Goal: Task Accomplishment & Management: Manage account settings

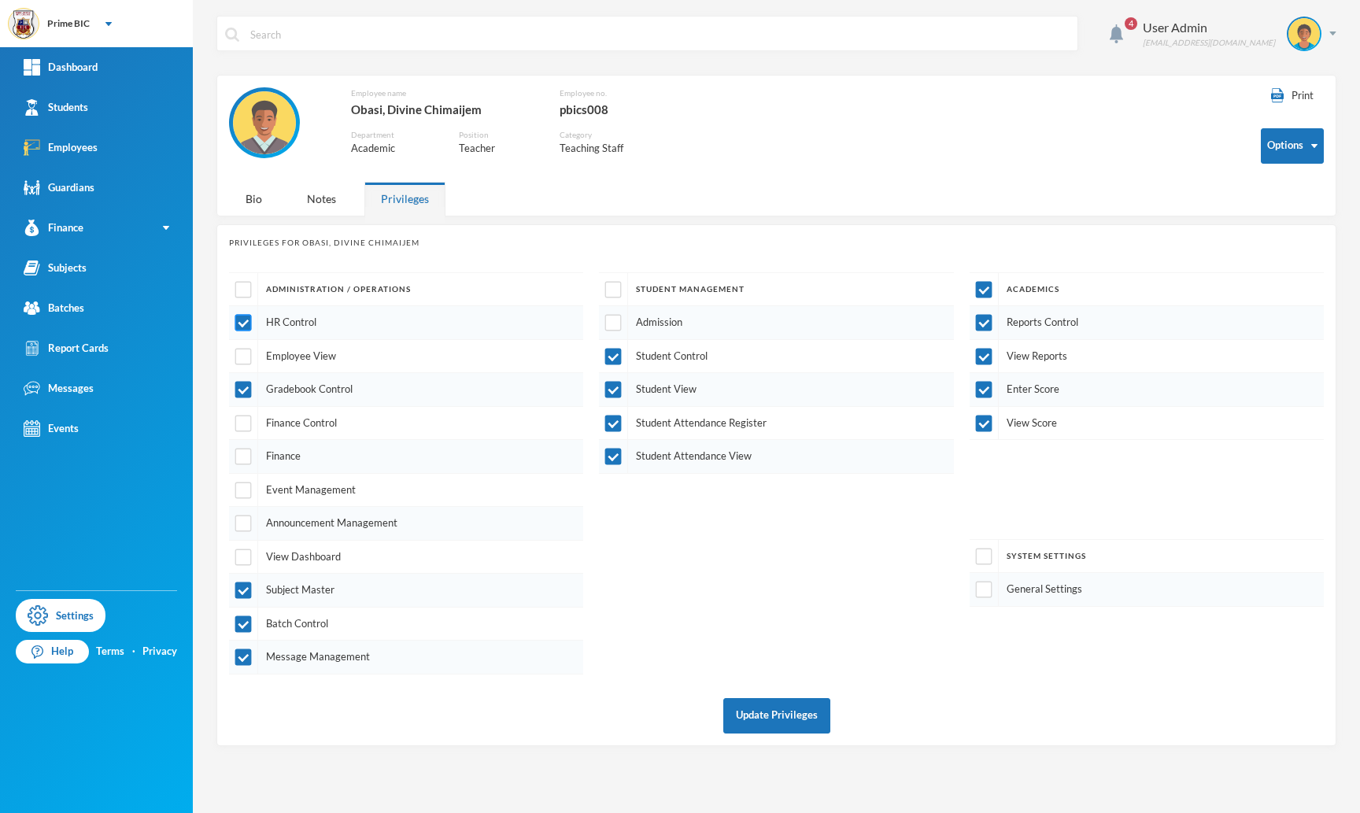
click at [247, 330] on input "checkbox" at bounding box center [243, 323] width 17 height 17
checkbox input "false"
click at [807, 713] on button "Update Privileges" at bounding box center [776, 715] width 107 height 35
click at [783, 713] on button "Update Privileges" at bounding box center [776, 715] width 107 height 35
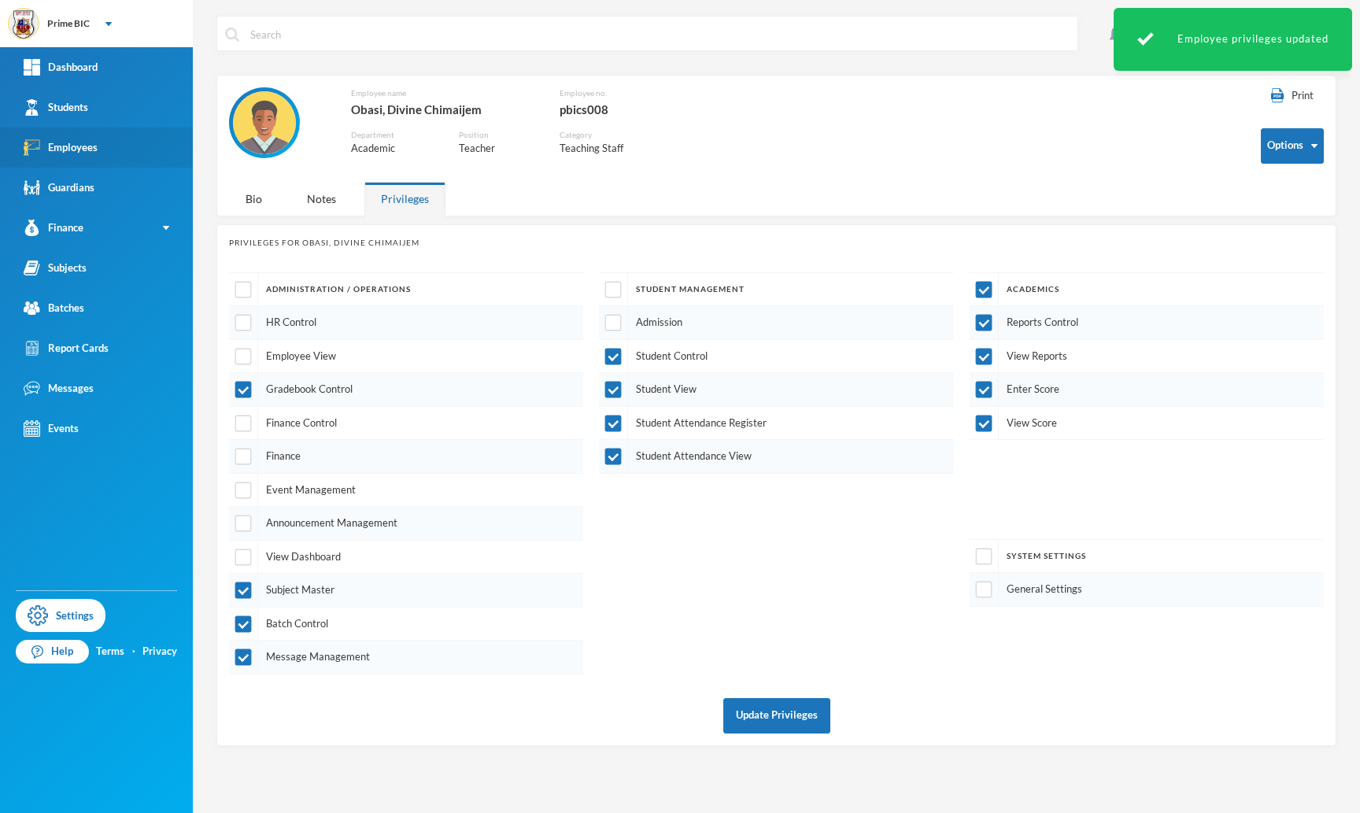
click at [108, 143] on link "Employees" at bounding box center [96, 148] width 193 height 40
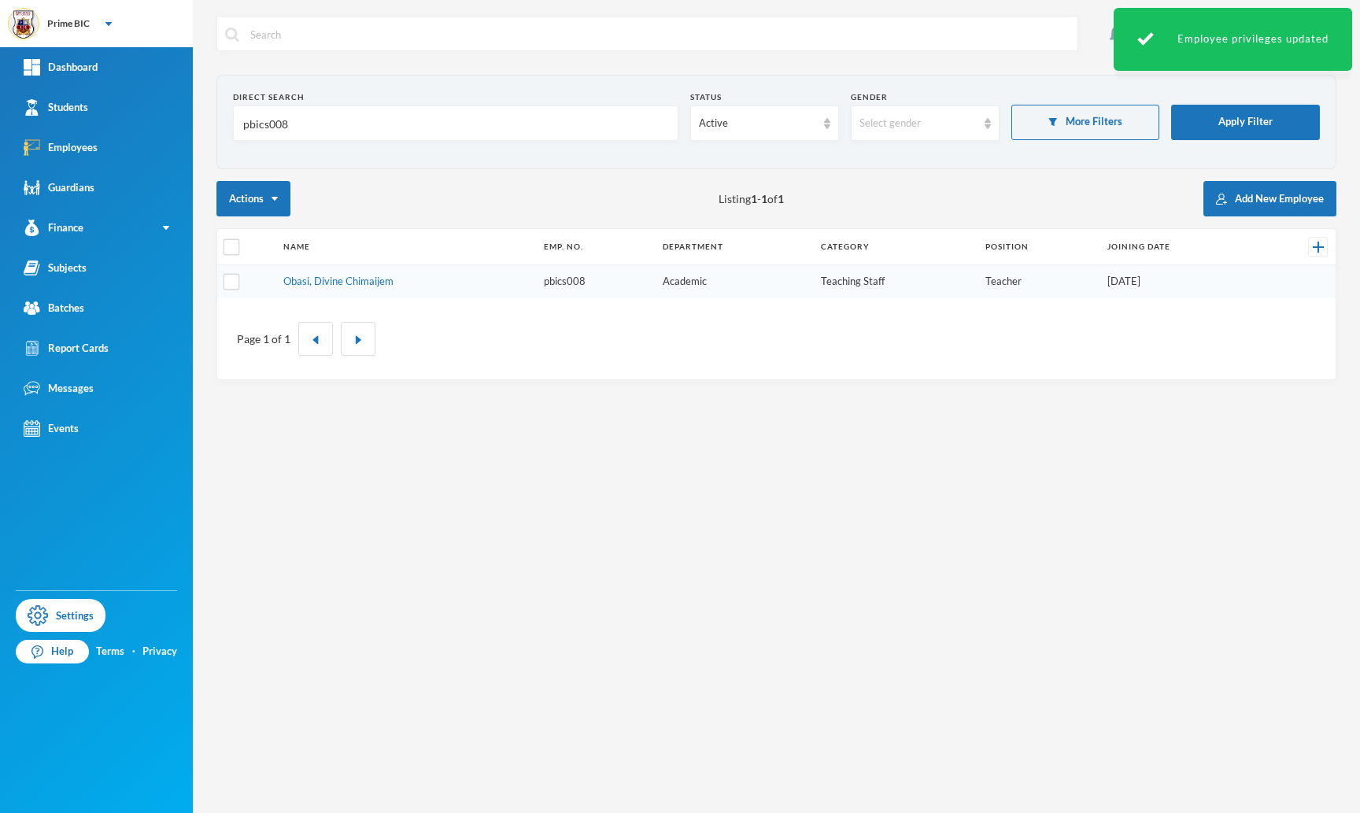
click at [438, 126] on input "pbics008" at bounding box center [456, 123] width 428 height 35
type input "p"
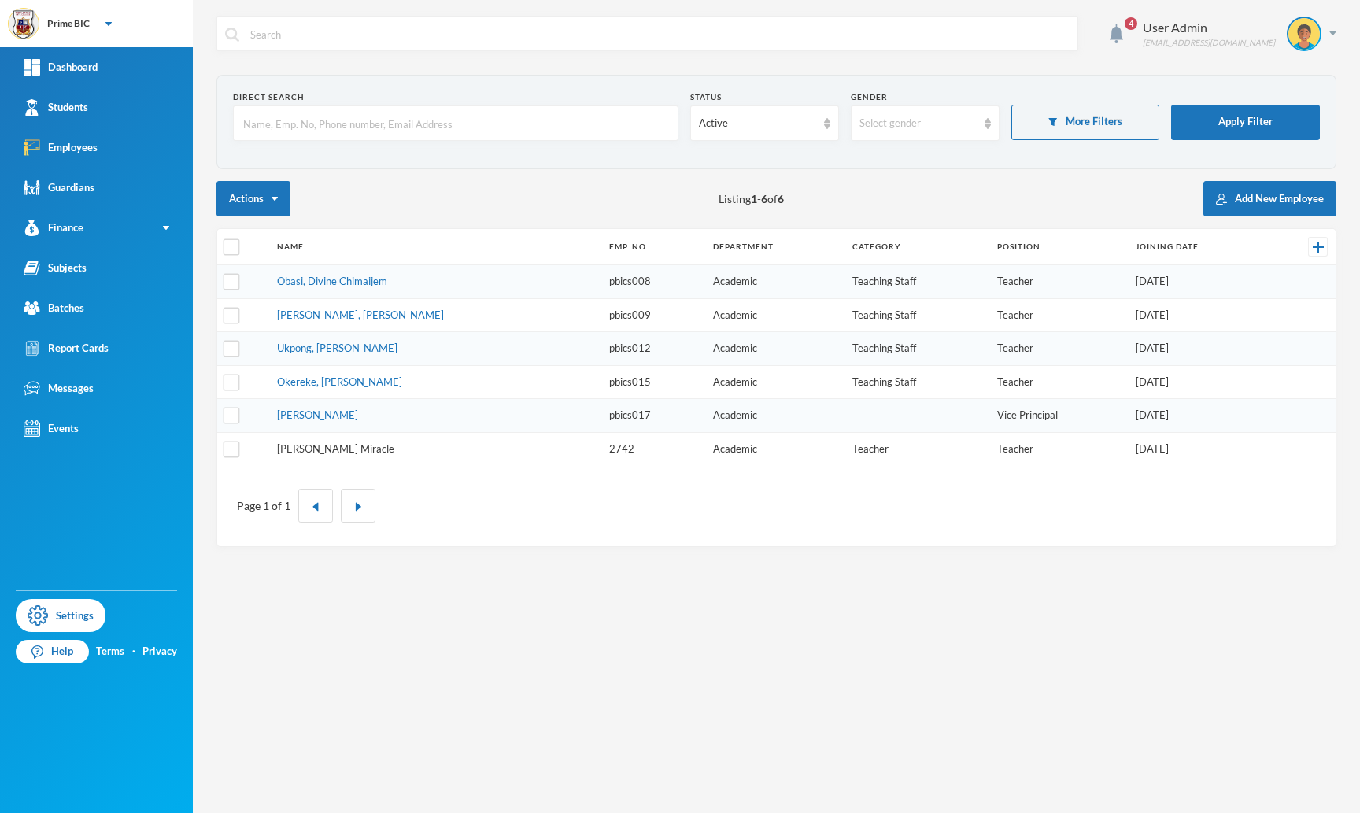
click at [340, 446] on link "[PERSON_NAME] Miracle" at bounding box center [335, 448] width 117 height 13
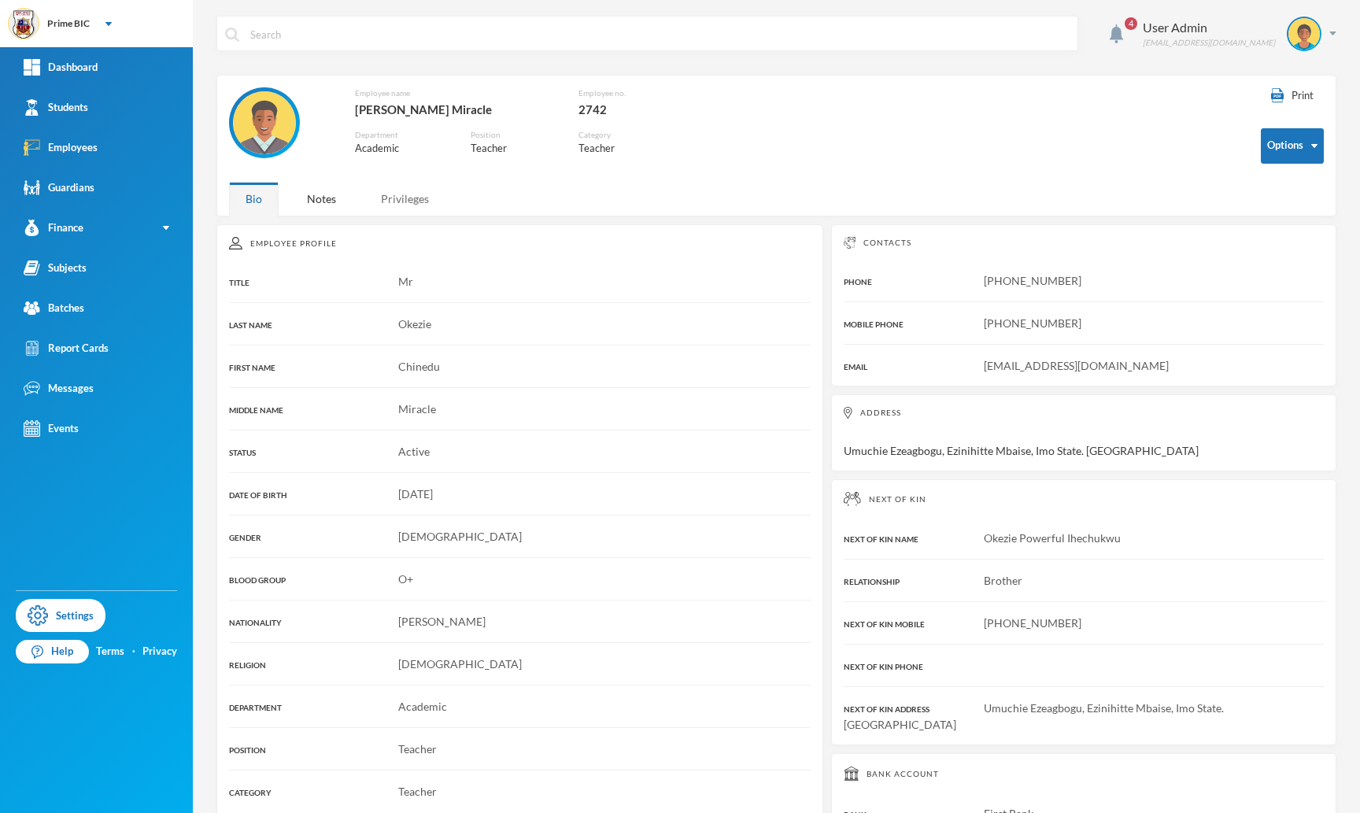
click at [398, 194] on div "Privileges" at bounding box center [404, 199] width 81 height 34
click at [408, 192] on div "Privileges" at bounding box center [404, 199] width 81 height 34
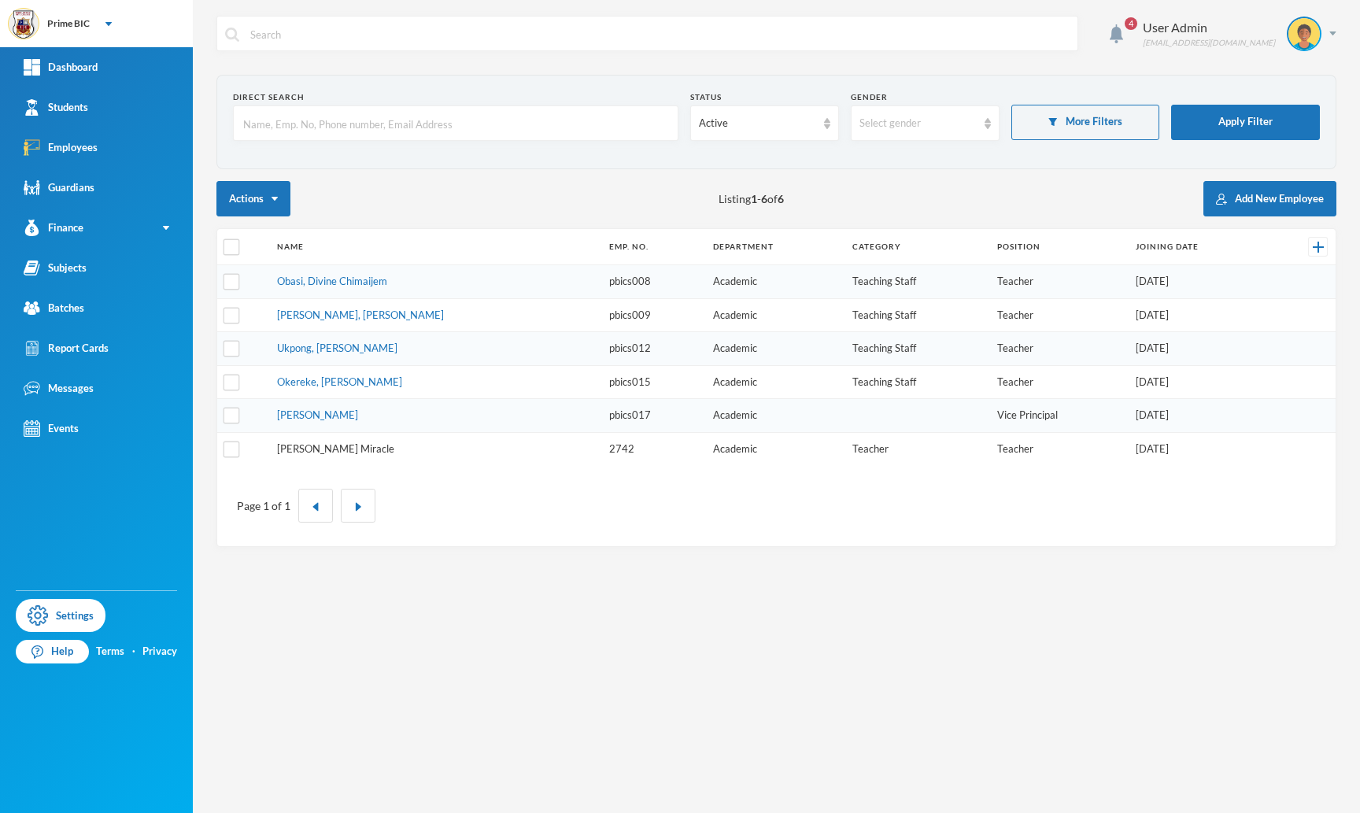
click at [336, 442] on link "[PERSON_NAME] Miracle" at bounding box center [335, 448] width 117 height 13
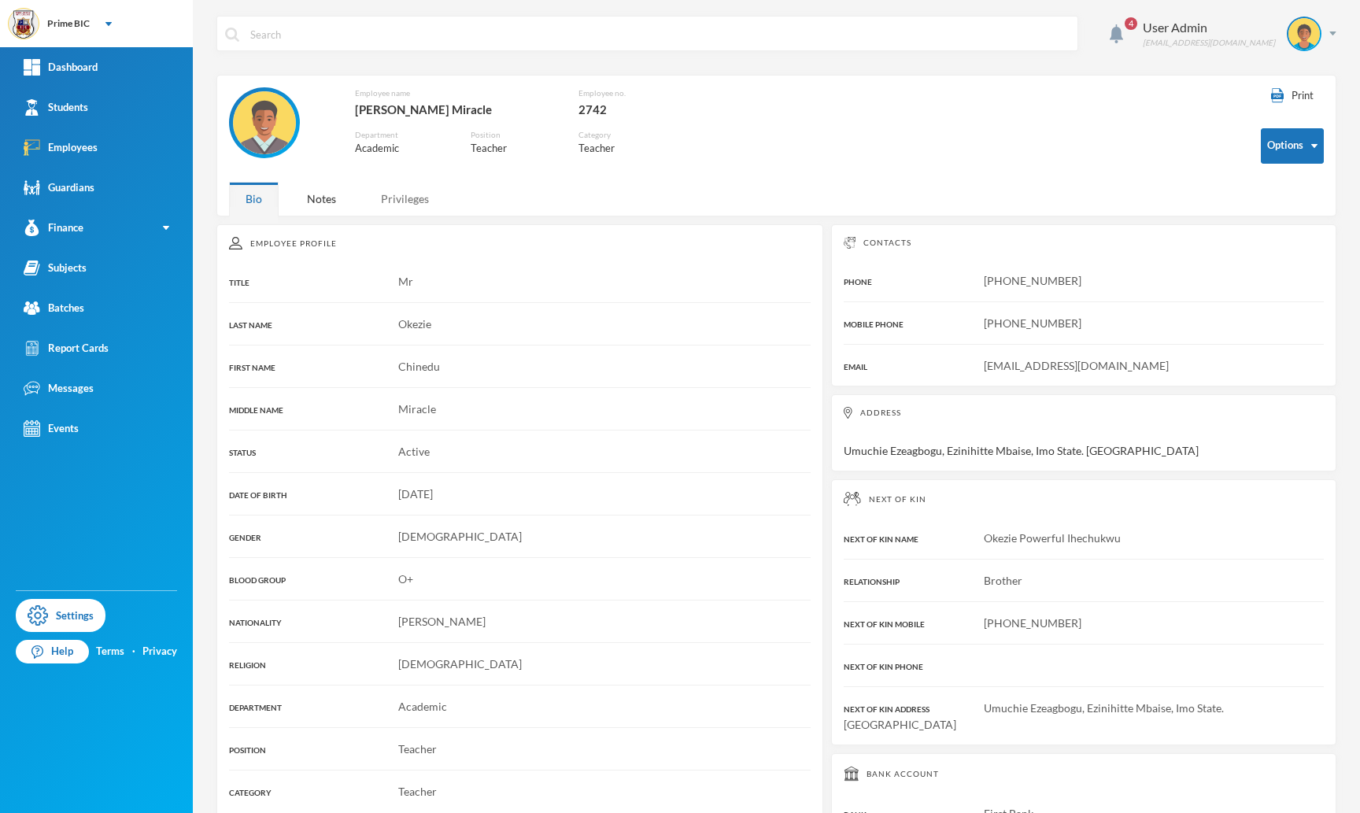
click at [384, 198] on div "Privileges" at bounding box center [404, 199] width 81 height 34
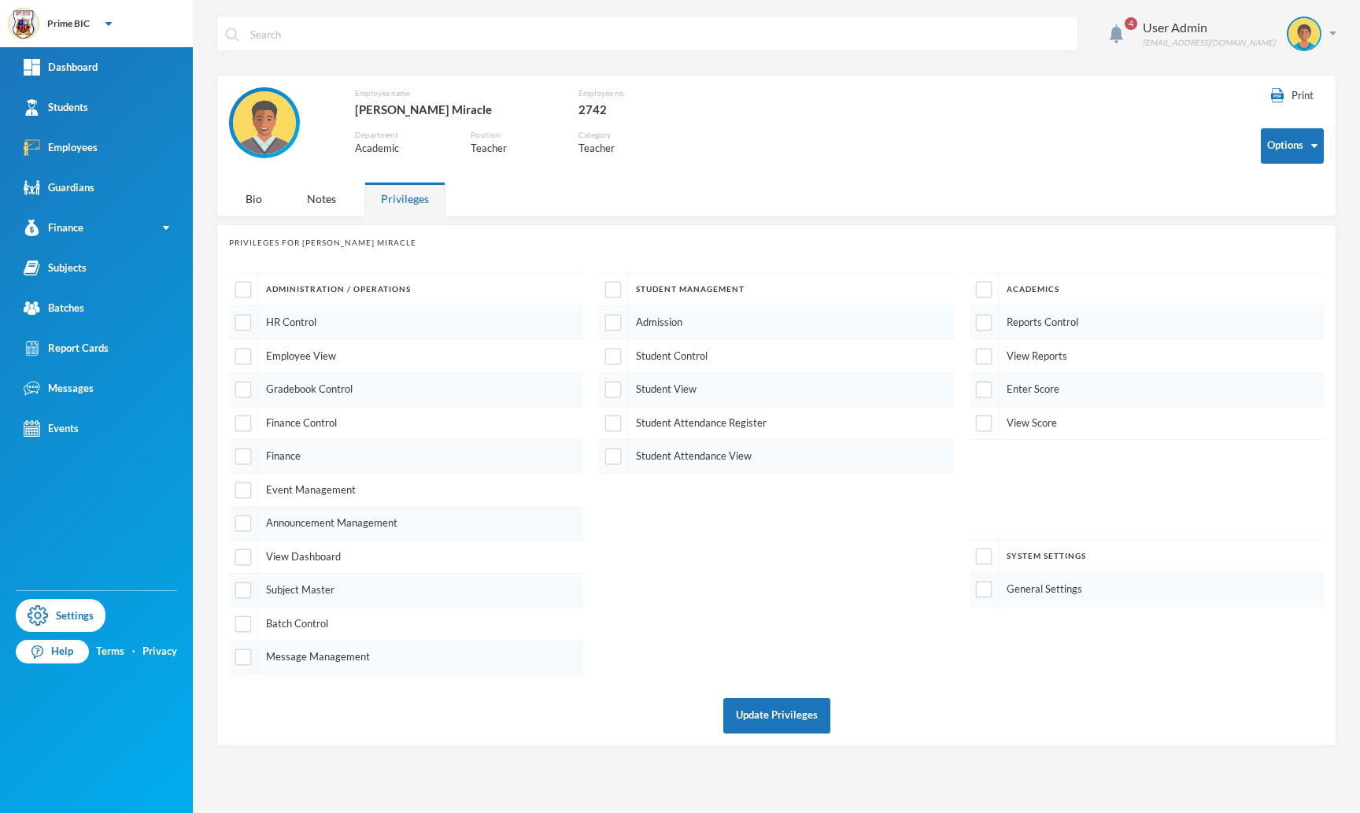
click at [384, 198] on div "Privileges" at bounding box center [404, 199] width 81 height 34
click at [985, 290] on input "checkbox" at bounding box center [983, 290] width 17 height 17
checkbox input "true"
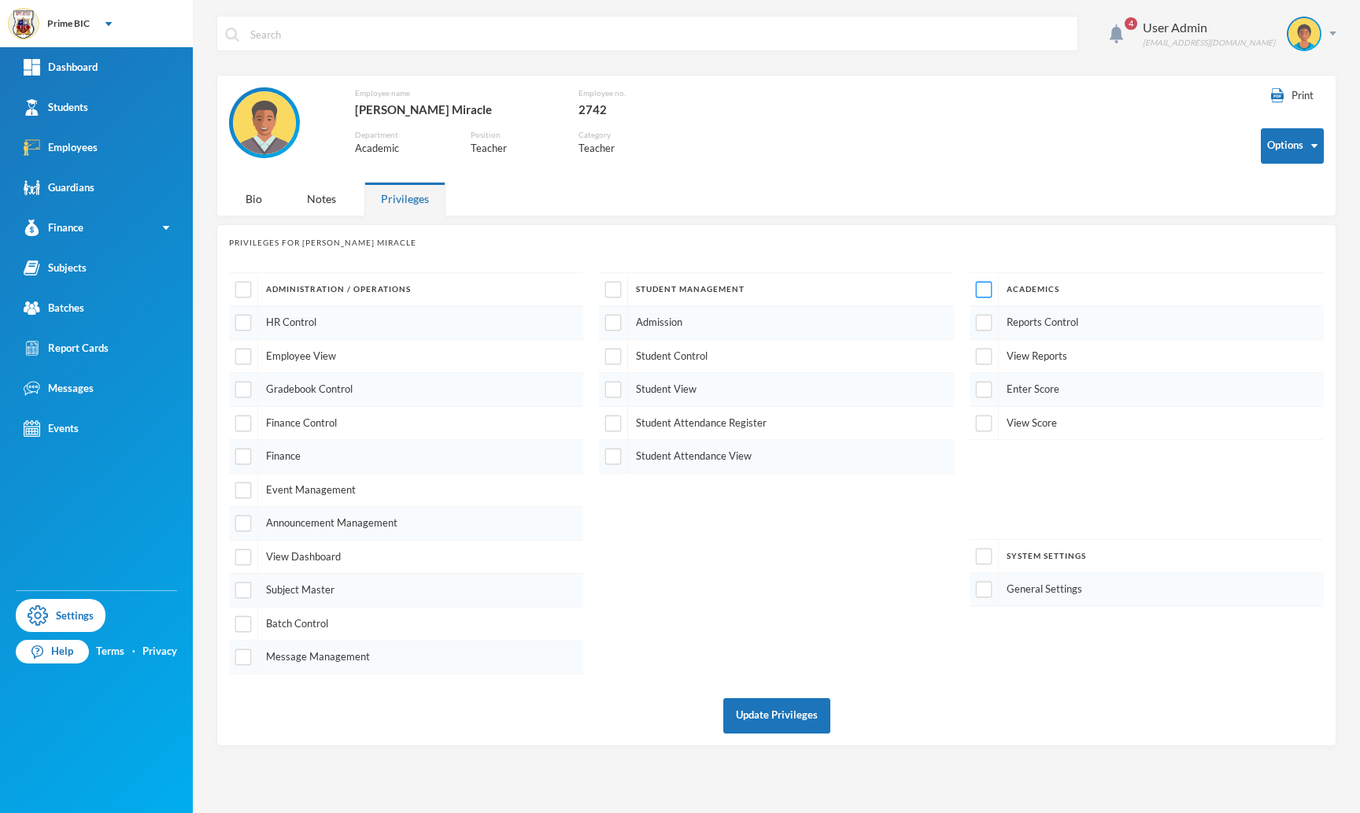
checkbox input "true"
click at [616, 285] on input "checkbox" at bounding box center [613, 290] width 17 height 17
checkbox input "true"
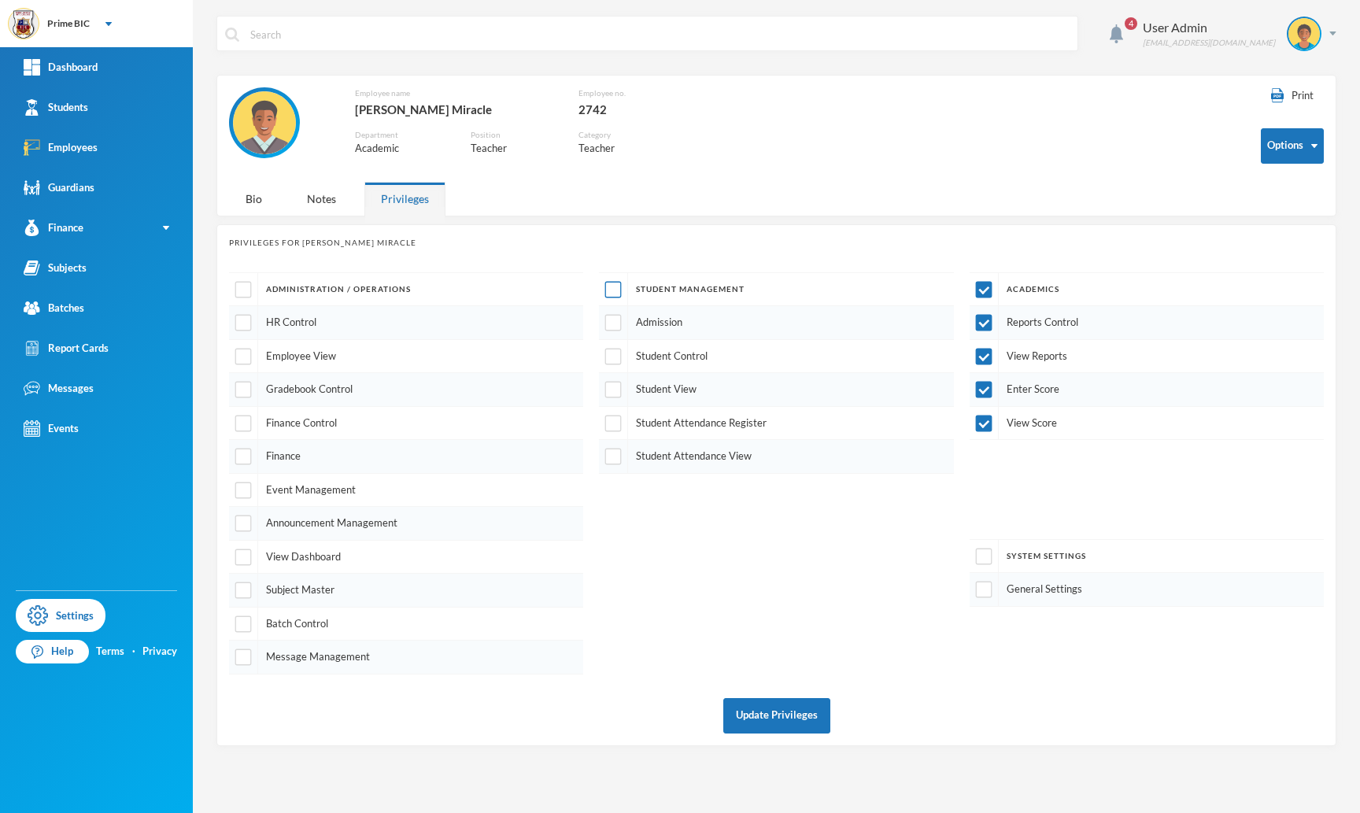
checkbox input "true"
click at [614, 327] on input "checkbox" at bounding box center [613, 323] width 17 height 17
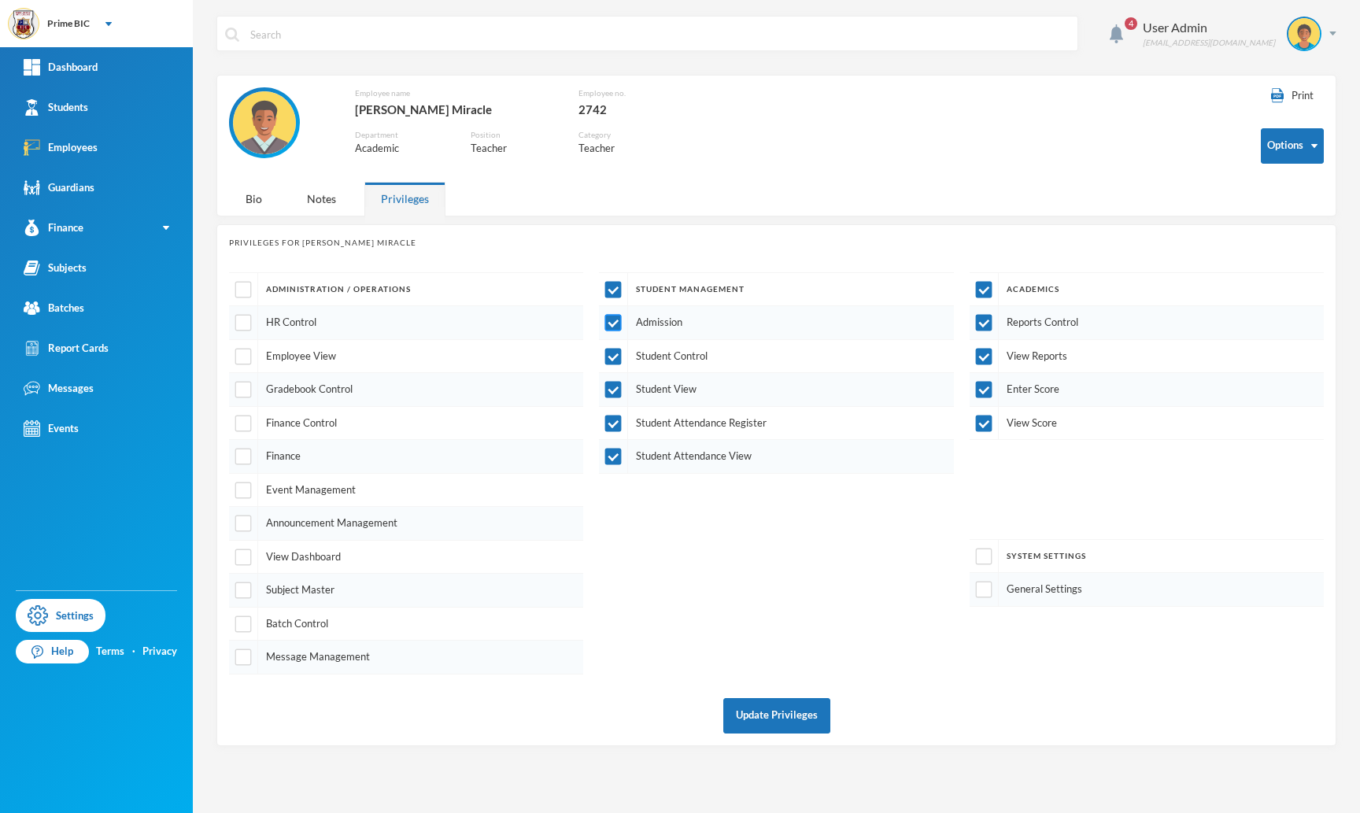
checkbox input "false"
click at [242, 656] on input "checkbox" at bounding box center [243, 657] width 17 height 17
checkbox input "true"
click at [242, 617] on input "checkbox" at bounding box center [243, 624] width 17 height 17
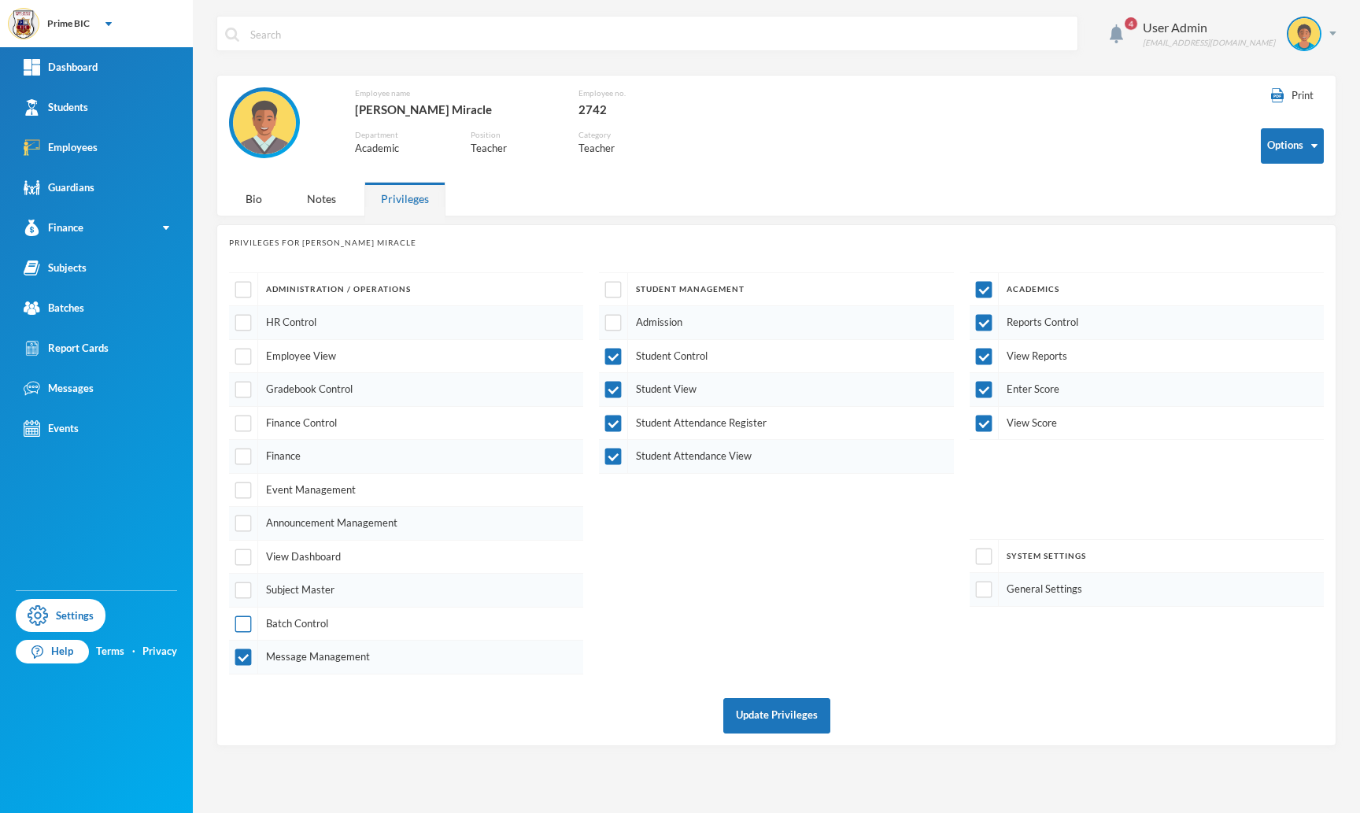
checkbox input "true"
click at [241, 585] on input "checkbox" at bounding box center [243, 591] width 17 height 17
checkbox input "true"
click at [247, 394] on input "checkbox" at bounding box center [243, 390] width 17 height 17
checkbox input "true"
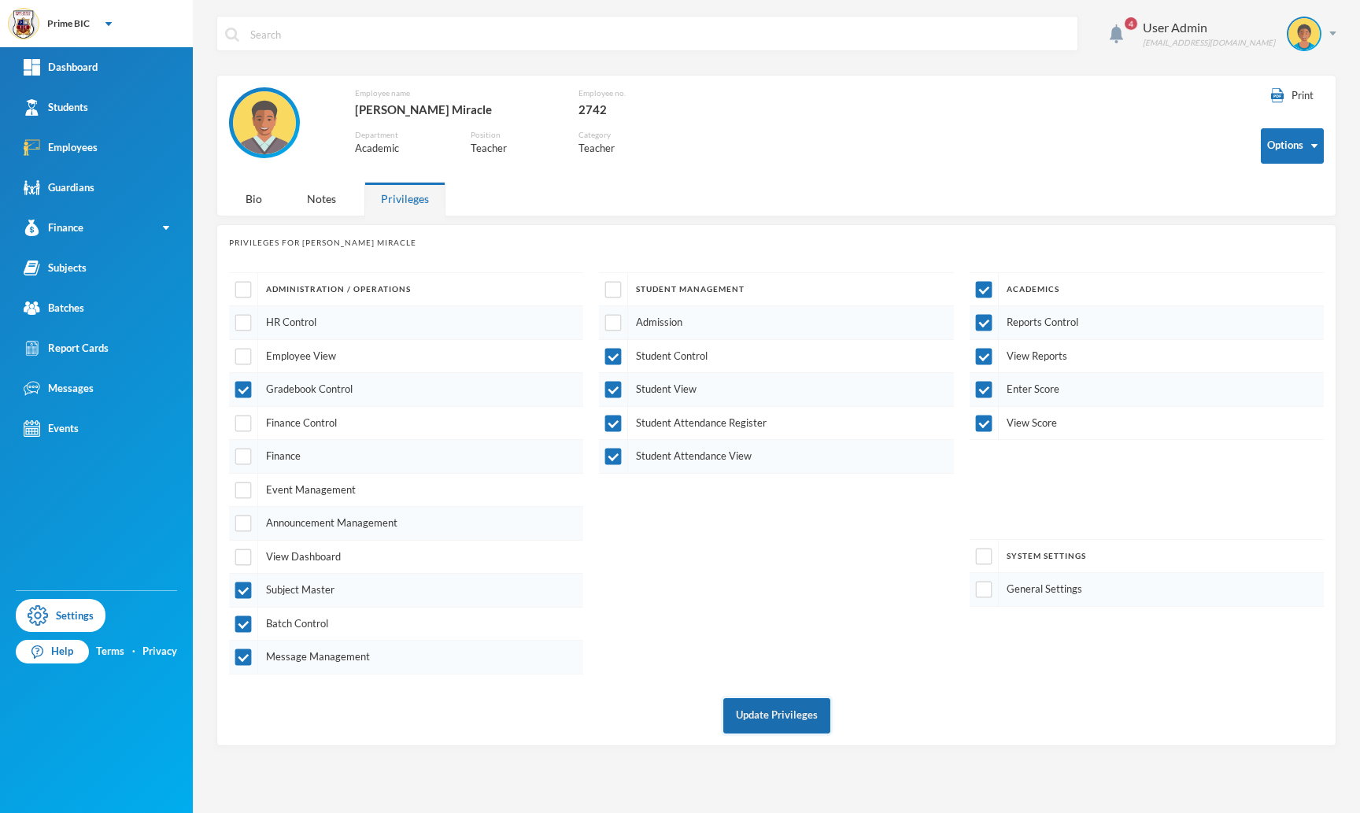
click at [775, 707] on button "Update Privileges" at bounding box center [776, 715] width 107 height 35
